Goal: Subscribe to service/newsletter

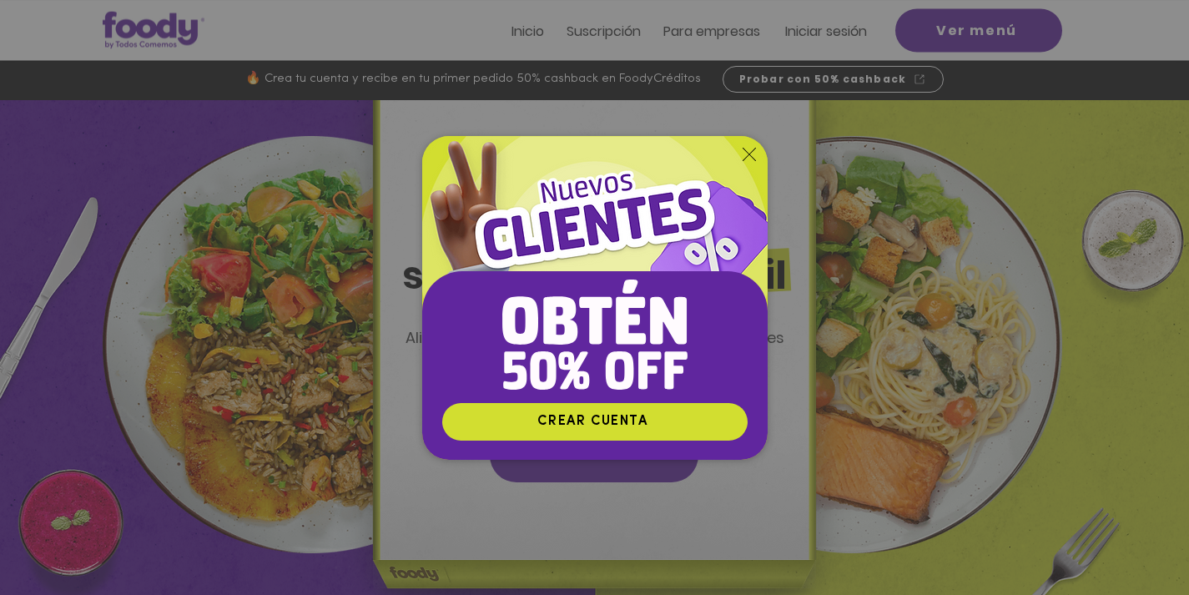
click at [748, 151] on icon "Volver al sitio" at bounding box center [749, 154] width 13 height 13
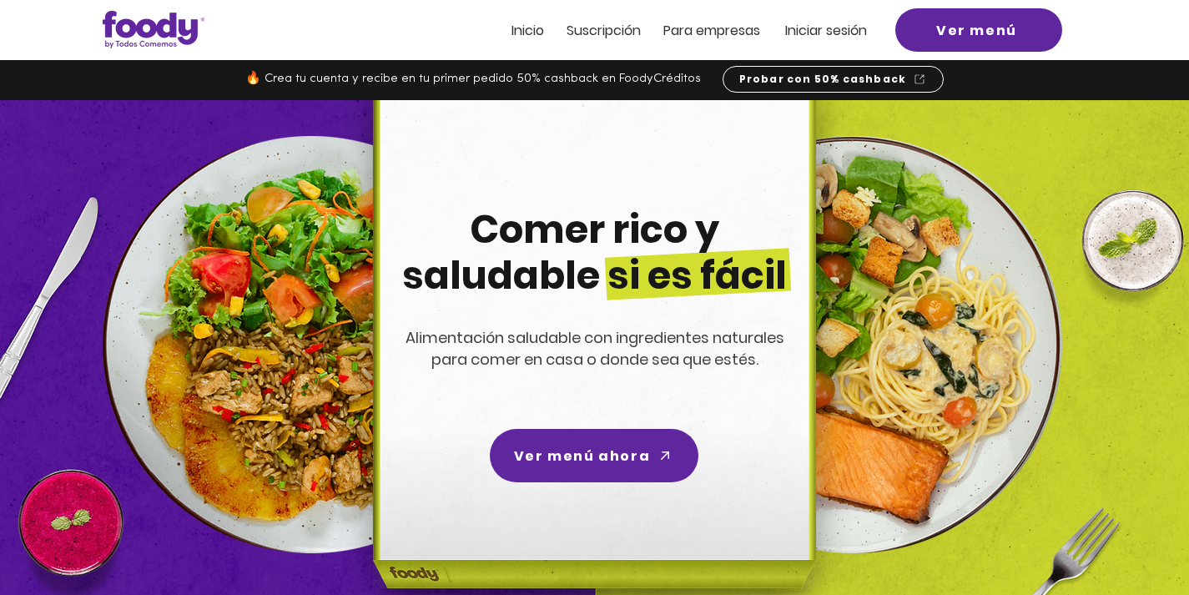
click at [607, 25] on span "Suscripción" at bounding box center [604, 30] width 74 height 19
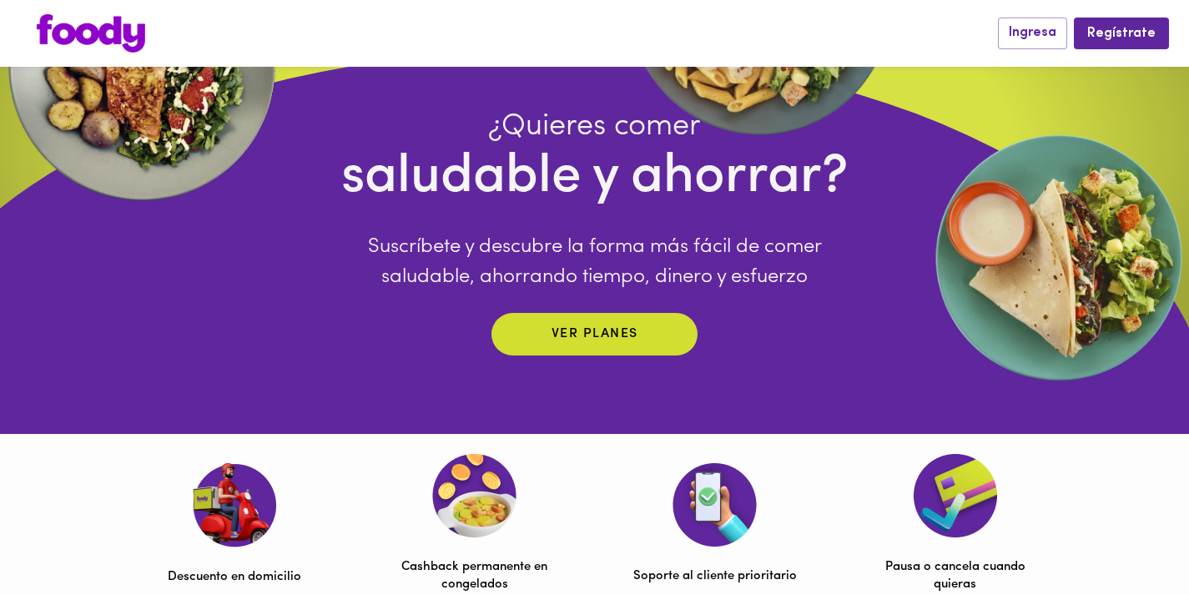
scroll to position [167, 0]
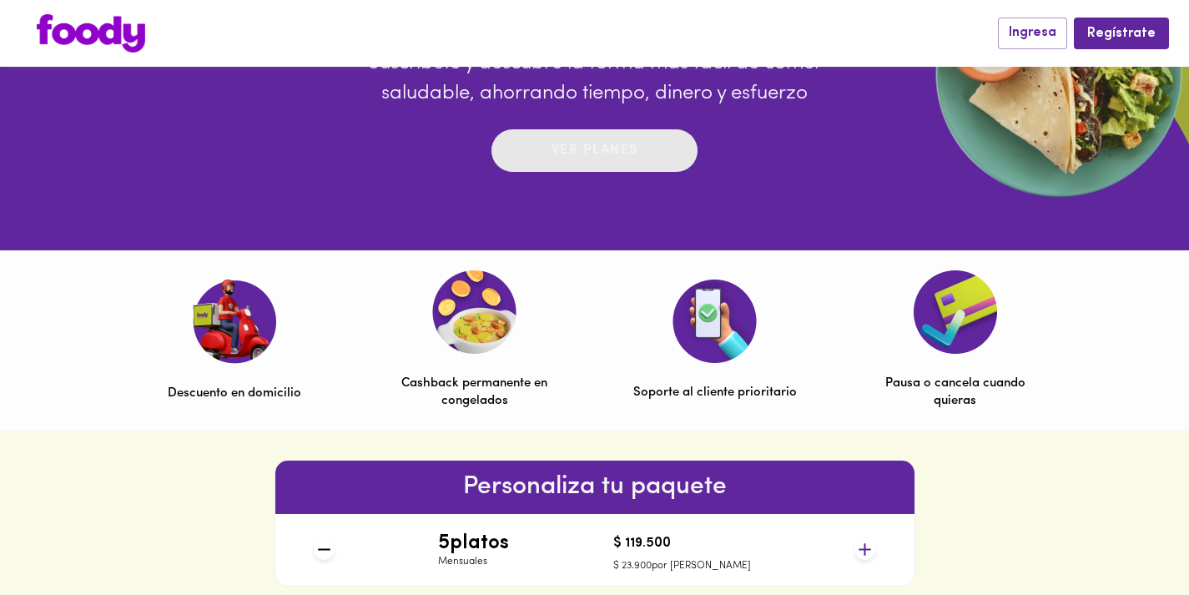
click at [602, 148] on p "Ver planes" at bounding box center [595, 150] width 87 height 19
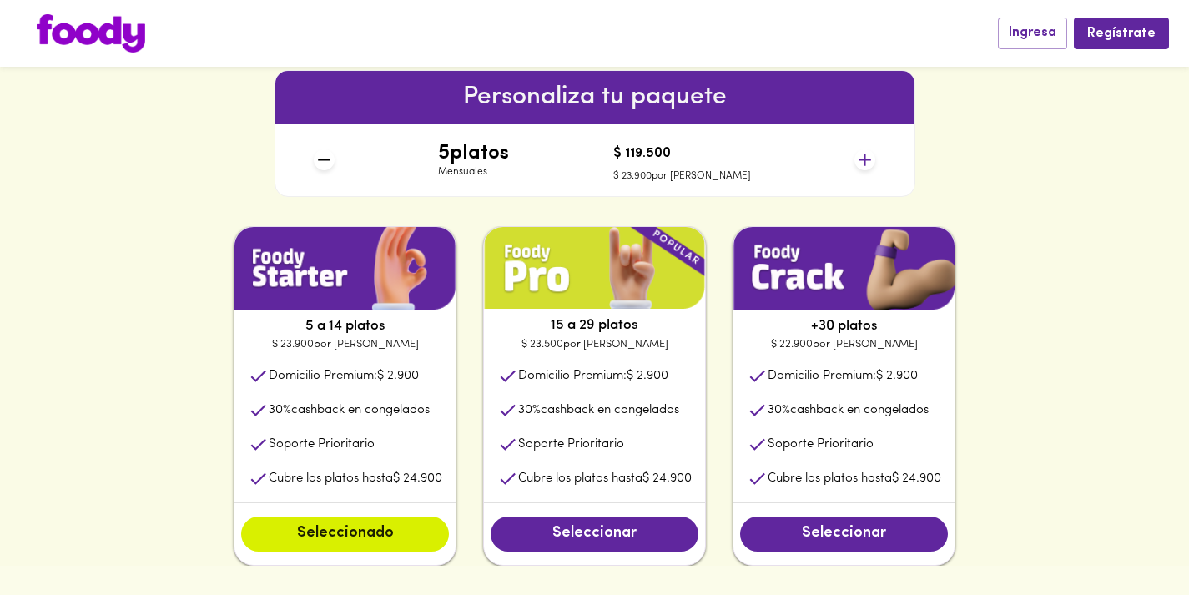
scroll to position [751, 0]
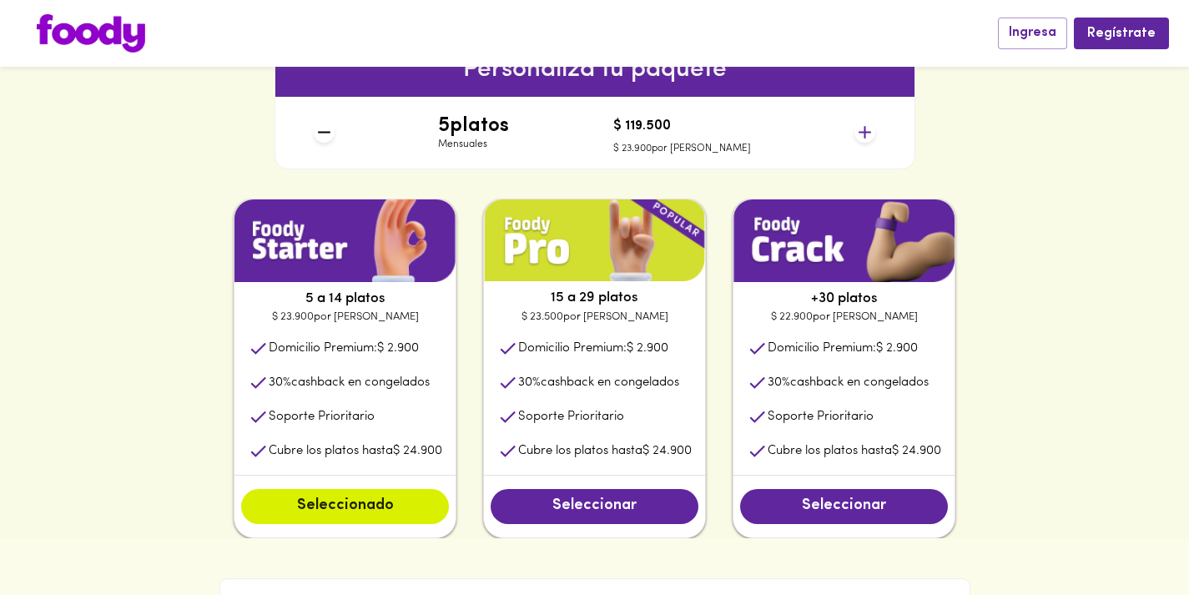
click at [870, 134] on icon at bounding box center [865, 132] width 21 height 21
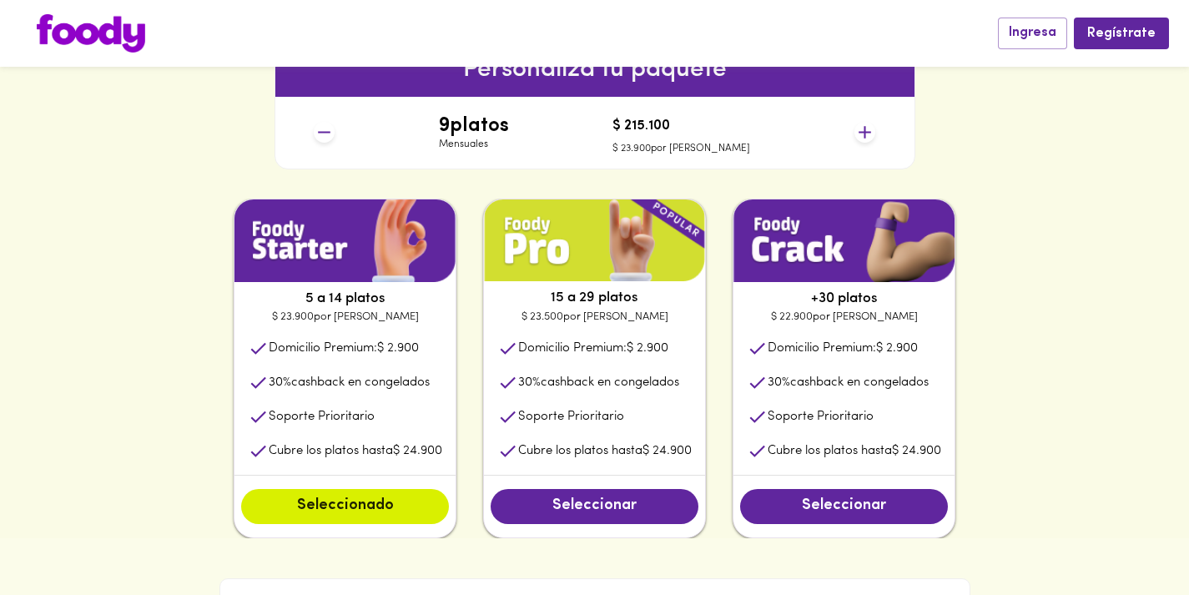
click at [870, 134] on icon at bounding box center [865, 132] width 21 height 21
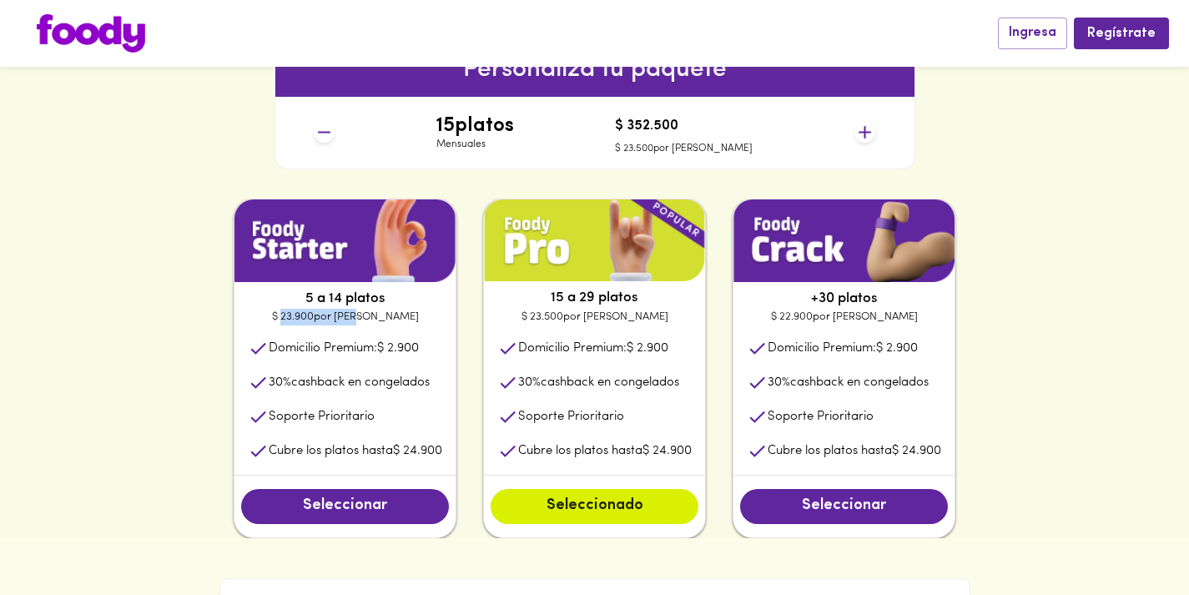
drag, startPoint x: 305, startPoint y: 320, endPoint x: 373, endPoint y: 315, distance: 68.6
click at [373, 315] on p "$ 23.900 por plato" at bounding box center [344, 317] width 221 height 17
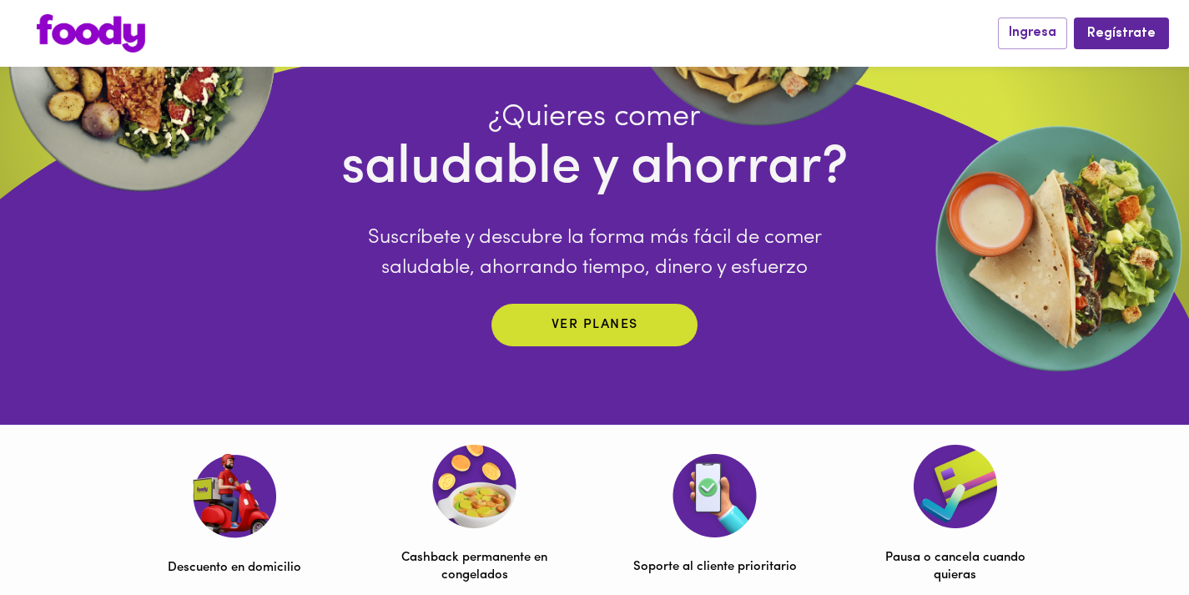
scroll to position [0, 0]
